Goal: Information Seeking & Learning: Learn about a topic

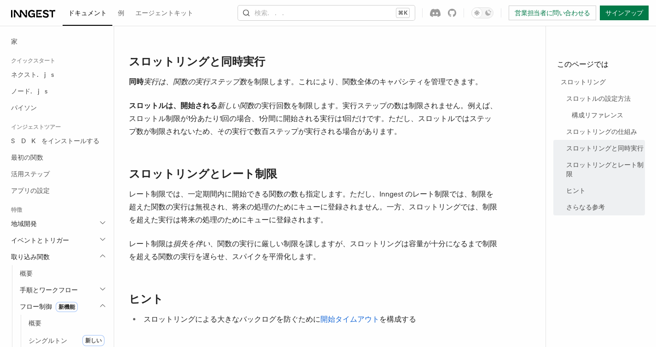
scroll to position [862, 0]
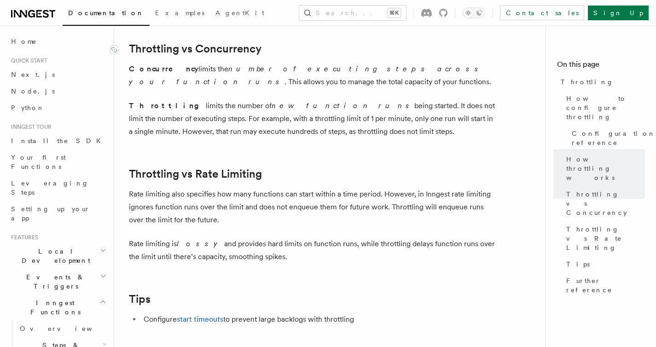
drag, startPoint x: 344, startPoint y: 134, endPoint x: 131, endPoint y: 56, distance: 226.7
click at [131, 55] on link "Throttling vs Concurrency" at bounding box center [195, 48] width 133 height 13
click at [366, 132] on p "Throttling limits the number of new function runs being started. It does not li…" at bounding box center [313, 118] width 368 height 39
drag, startPoint x: 355, startPoint y: 133, endPoint x: 128, endPoint y: 55, distance: 239.6
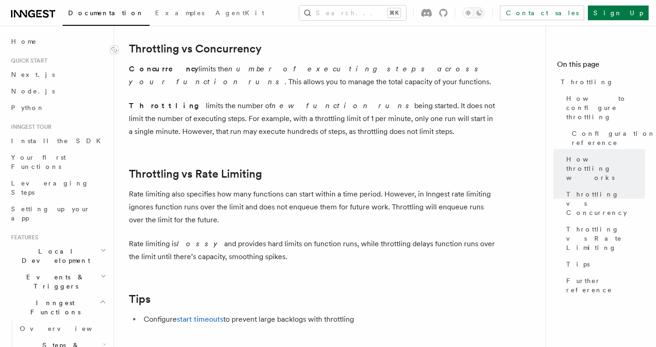
copy article "Throttling vs Concurrency Concurrency limits the number of executing steps acro…"
click at [218, 104] on p "Throttling limits the number of new function runs being started. It does not li…" at bounding box center [313, 118] width 368 height 39
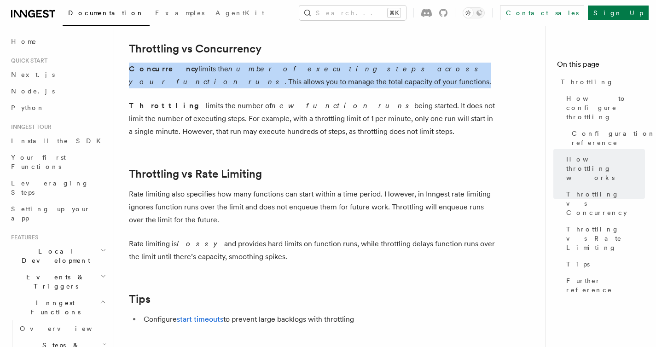
drag, startPoint x: 231, startPoint y: 82, endPoint x: 125, endPoint y: 65, distance: 107.1
click at [119, 53] on div at bounding box center [119, 53] width 0 height 0
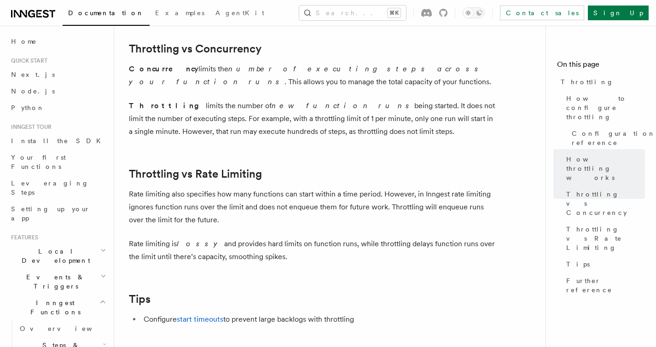
drag, startPoint x: 327, startPoint y: 197, endPoint x: 228, endPoint y: 127, distance: 121.2
drag, startPoint x: 174, startPoint y: 74, endPoint x: 132, endPoint y: 73, distance: 41.9
click at [132, 73] on p "Concurrency limits the number of executing steps across your function runs . Th…" at bounding box center [313, 76] width 368 height 26
copy strong "oncurrency"
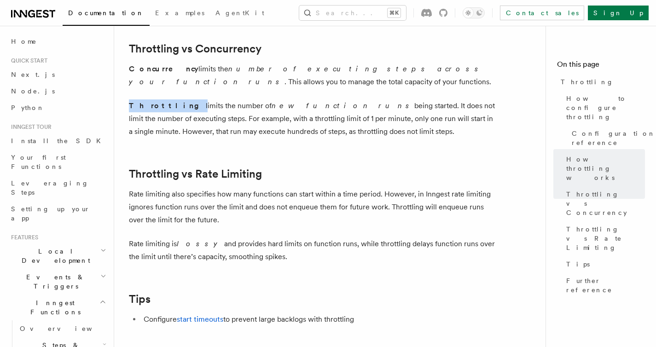
copy p "Throttling"
drag, startPoint x: 129, startPoint y: 105, endPoint x: 163, endPoint y: 106, distance: 34.1
click at [163, 106] on p "Throttling limits the number of new function runs being started. It does not li…" at bounding box center [313, 118] width 368 height 39
click at [157, 107] on strong "Throttling" at bounding box center [167, 105] width 77 height 9
drag, startPoint x: 128, startPoint y: 107, endPoint x: 161, endPoint y: 108, distance: 32.2
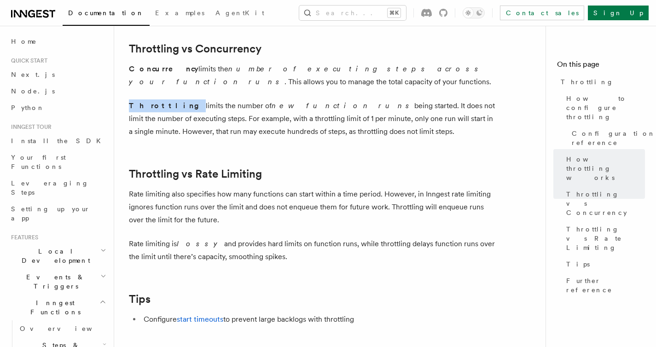
copy strong "Throttling"
click at [187, 73] on p "Concurrency limits the number of executing steps across your function runs . Th…" at bounding box center [313, 76] width 368 height 26
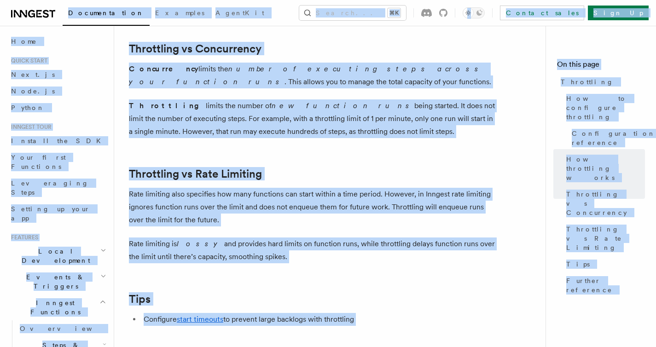
copy body "Loremipsumdol Sitametc AdipiSci Elitse... ⌘D Eiusmod tempo Inci Ut Labore... Et…"
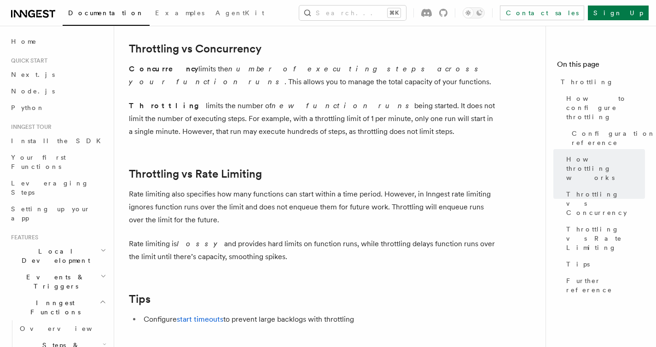
click at [287, 171] on h2 "Throttling vs Rate Limiting" at bounding box center [313, 174] width 368 height 13
drag, startPoint x: 345, startPoint y: 131, endPoint x: 129, endPoint y: 54, distance: 229.1
copy article "Throttling vs Concurrency Concurrency limits the number of executing steps acro…"
